Goal: Task Accomplishment & Management: Manage account settings

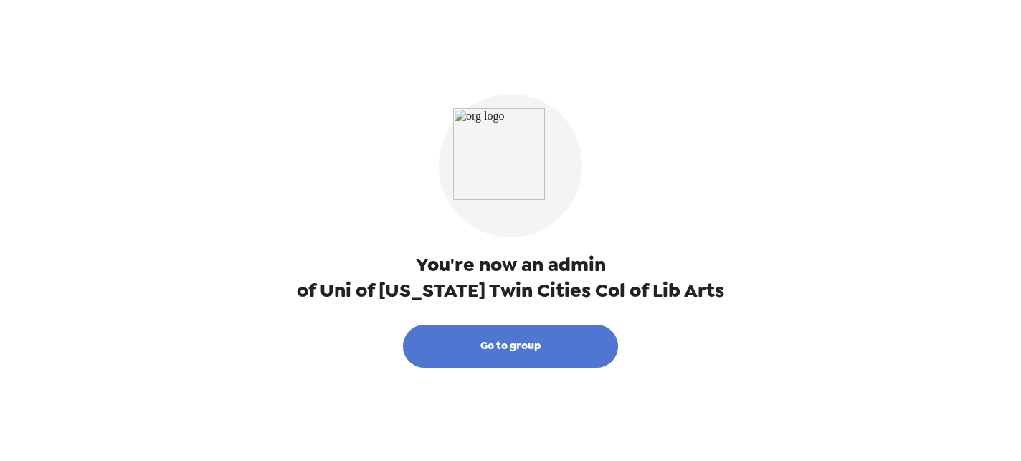
click at [512, 351] on button "Go to group" at bounding box center [510, 346] width 215 height 43
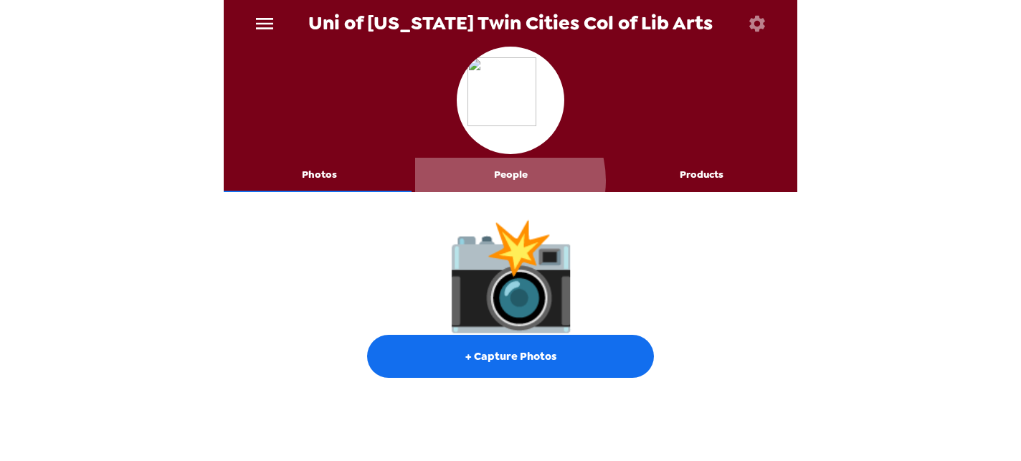
click at [497, 180] on button "People" at bounding box center [511, 175] width 192 height 34
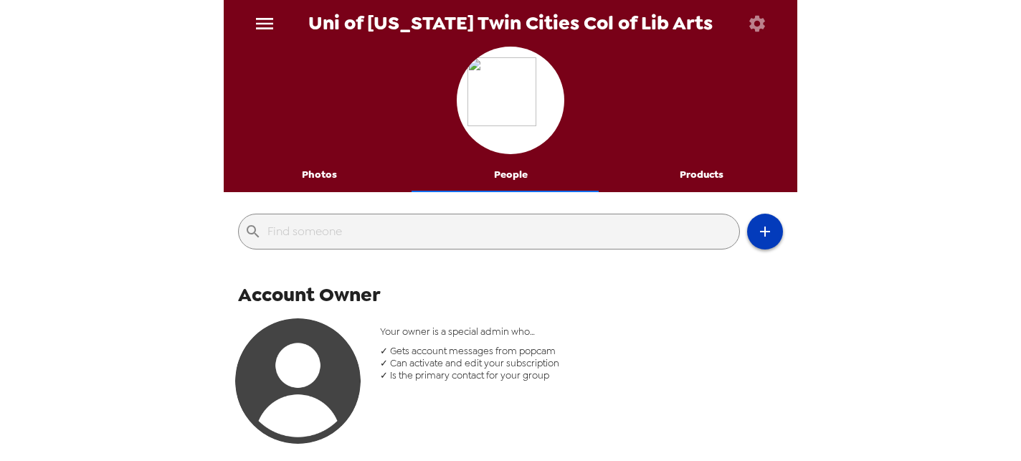
click at [759, 238] on icon "button" at bounding box center [765, 231] width 17 height 17
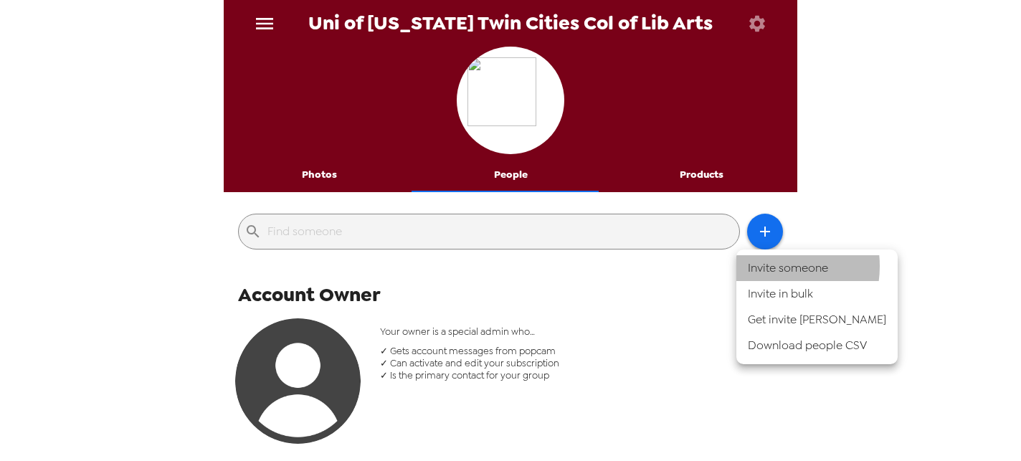
click at [767, 266] on li "Invite someone" at bounding box center [817, 268] width 161 height 26
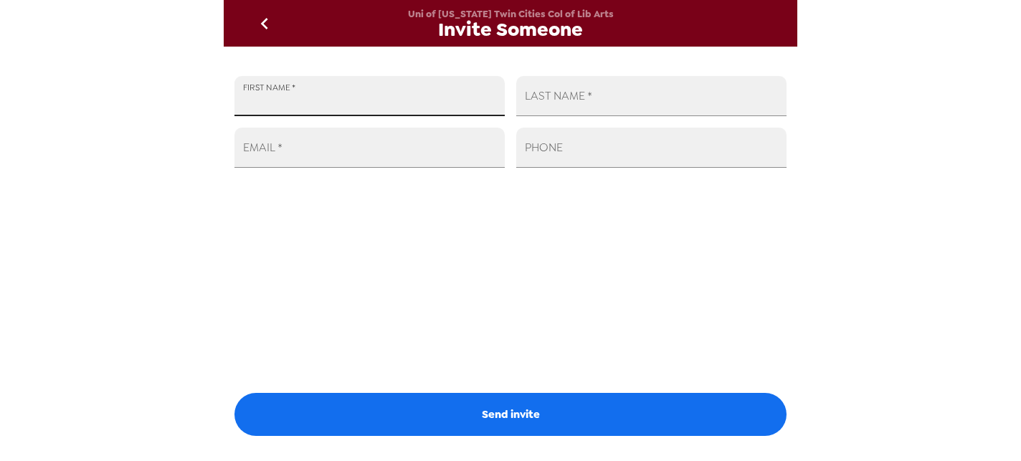
click at [334, 106] on input "FIRST NAME   *" at bounding box center [370, 96] width 270 height 40
type input "[PERSON_NAME]"
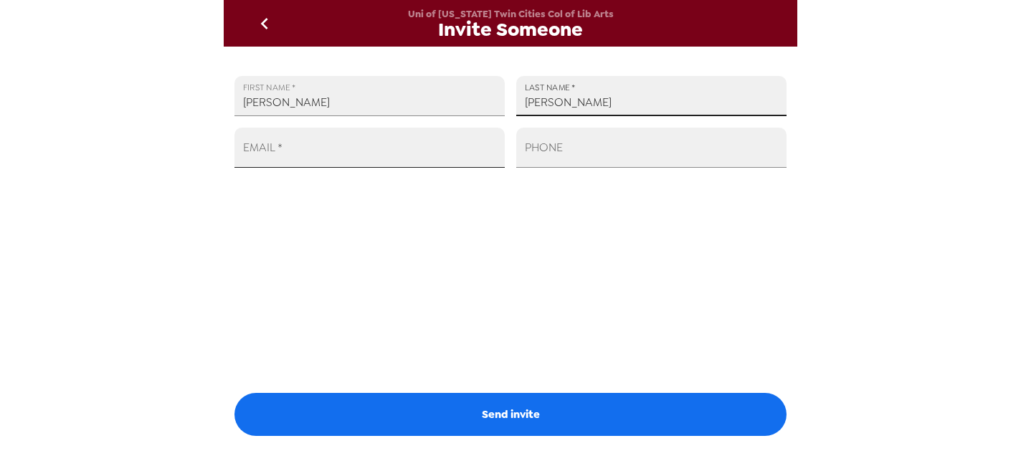
type input "[PERSON_NAME]"
click at [332, 151] on input "EMAIL   *" at bounding box center [370, 148] width 270 height 40
paste input "[EMAIL_ADDRESS][DOMAIN_NAME]"
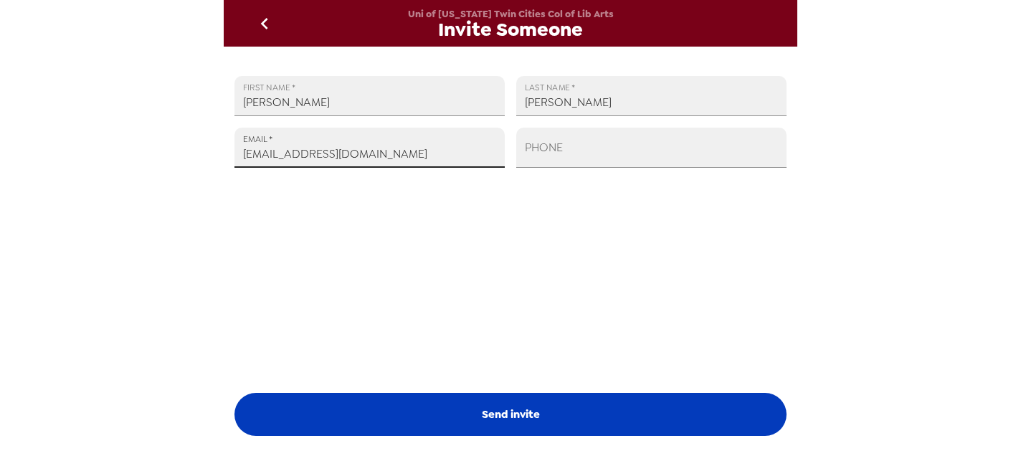
type input "[EMAIL_ADDRESS][DOMAIN_NAME]"
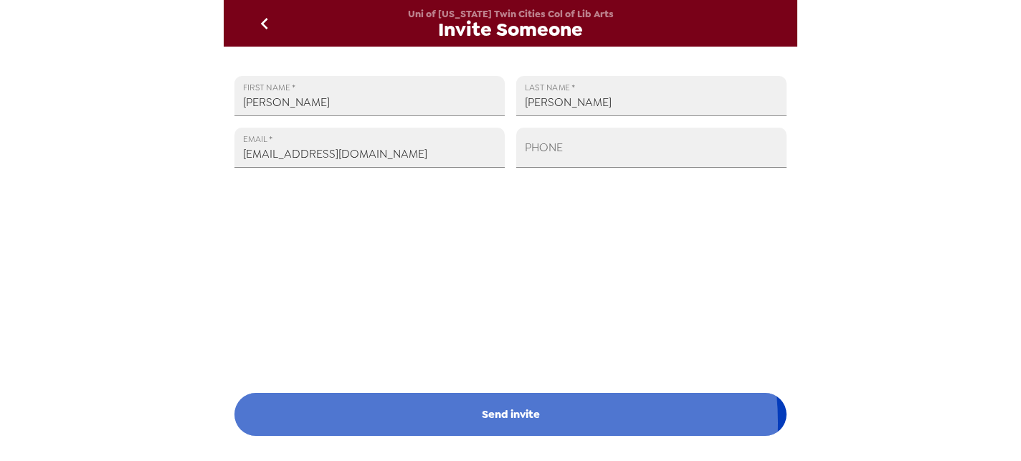
click at [500, 422] on button "Send invite" at bounding box center [511, 414] width 552 height 43
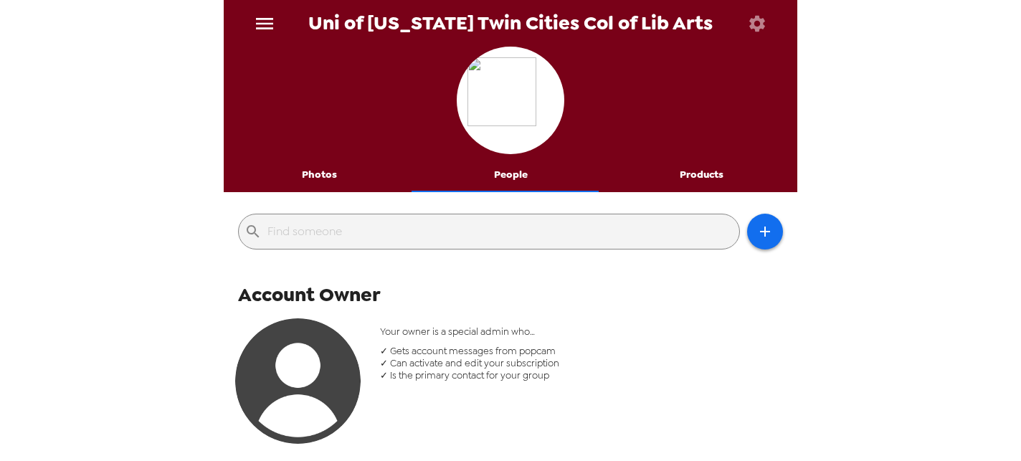
click at [262, 27] on icon "menu" at bounding box center [264, 23] width 17 height 11
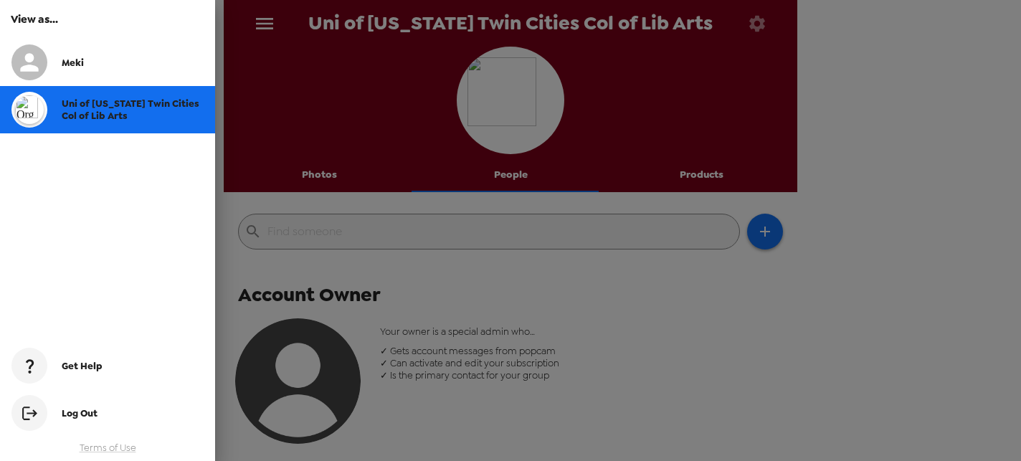
click at [262, 27] on div at bounding box center [510, 230] width 1021 height 461
